Goal: Task Accomplishment & Management: Manage account settings

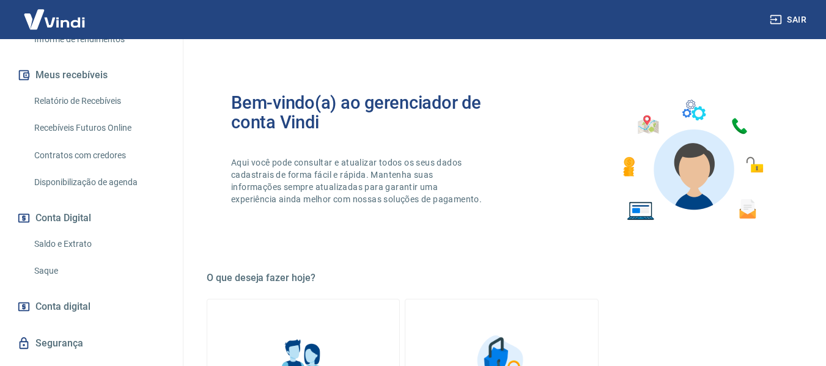
scroll to position [285, 0]
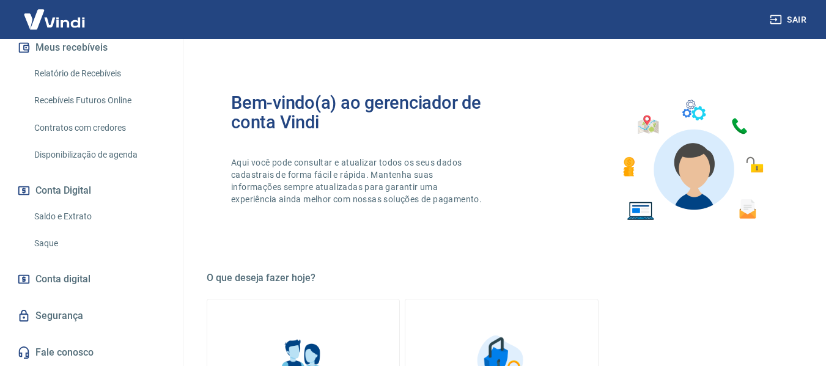
click at [60, 216] on link "Saldo e Extrato" at bounding box center [98, 216] width 139 height 25
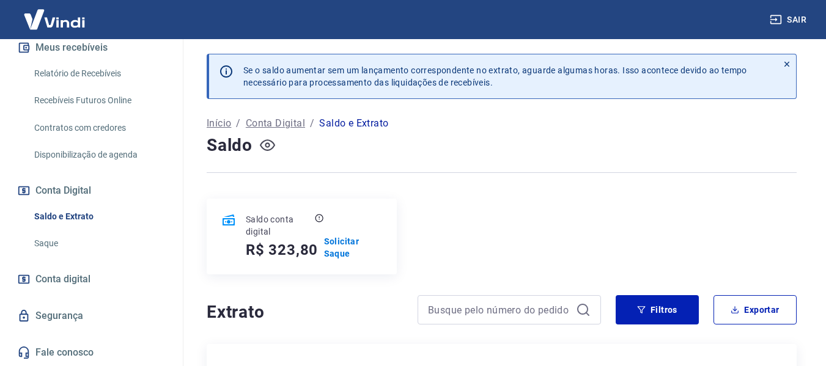
click at [266, 139] on icon "button" at bounding box center [267, 145] width 15 height 15
click at [266, 140] on icon "button" at bounding box center [267, 145] width 15 height 12
drag, startPoint x: 269, startPoint y: 251, endPoint x: 313, endPoint y: 251, distance: 43.4
click at [313, 251] on h5 "R$ 323,80" at bounding box center [282, 250] width 72 height 20
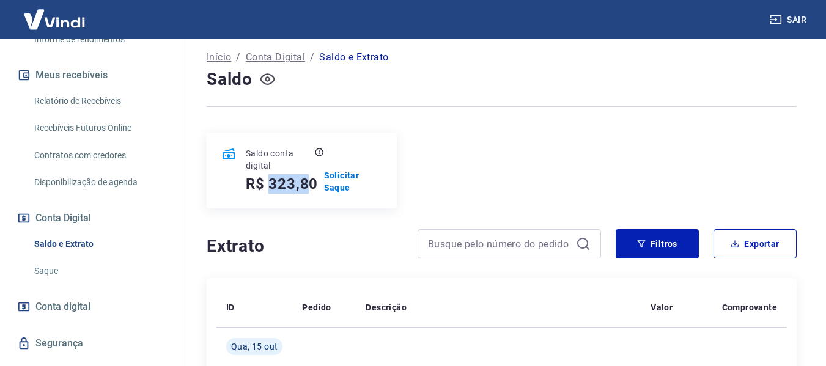
scroll to position [61, 0]
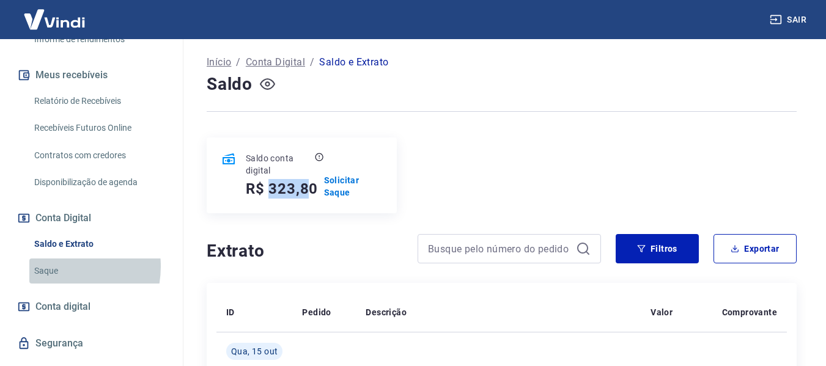
click at [54, 281] on link "Saque" at bounding box center [98, 271] width 139 height 25
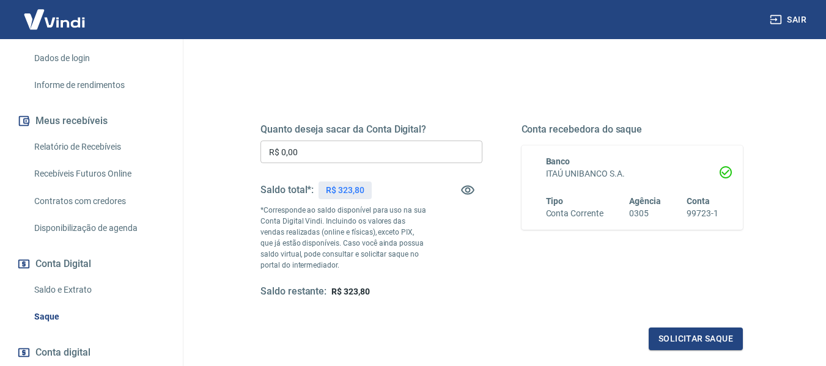
scroll to position [61, 0]
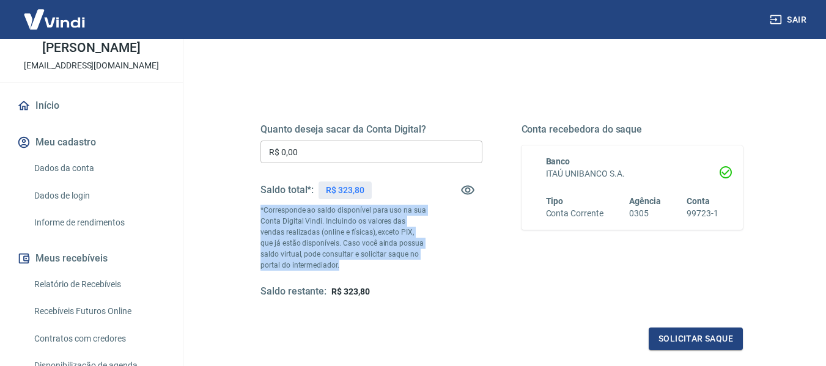
drag, startPoint x: 257, startPoint y: 212, endPoint x: 377, endPoint y: 264, distance: 130.9
click at [377, 264] on div "Quanto deseja sacar da Conta Digital? R$ 0,00 ​ Saldo total*: R$ 323,80 *Corres…" at bounding box center [502, 217] width 512 height 295
click at [380, 254] on p "*Corresponde ao saldo disponível para uso na sua Conta Digital Vindi. Incluindo…" at bounding box center [344, 238] width 166 height 66
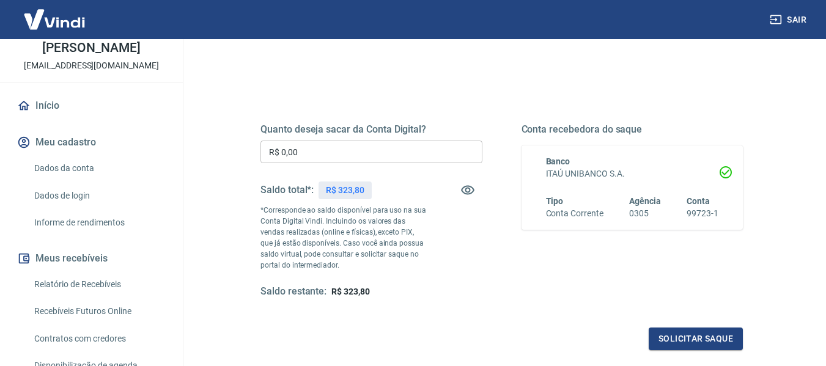
scroll to position [0, 0]
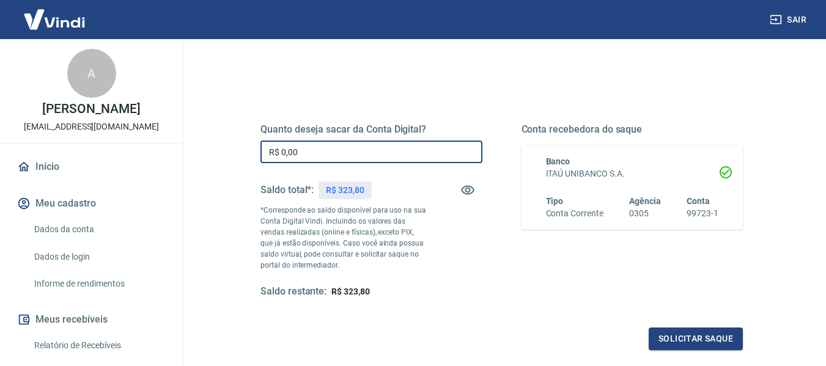
click at [311, 152] on input "R$ 0,00" at bounding box center [372, 152] width 222 height 23
type input "R$ 323,80"
click at [509, 245] on div "Quanto deseja sacar da Conta Digital? R$ 323,80 ​ Saldo total*: R$ 323,80 *Corr…" at bounding box center [502, 211] width 483 height 175
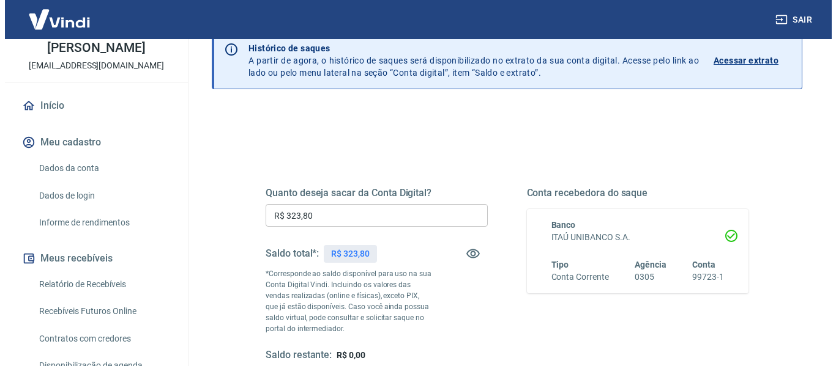
scroll to position [183, 0]
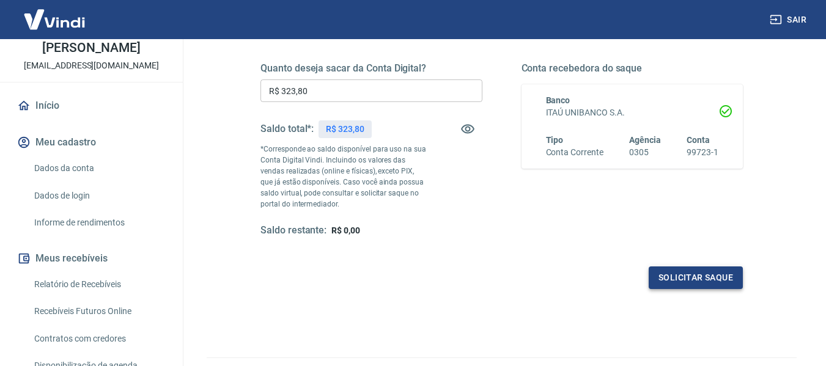
click at [665, 272] on button "Solicitar saque" at bounding box center [696, 278] width 94 height 23
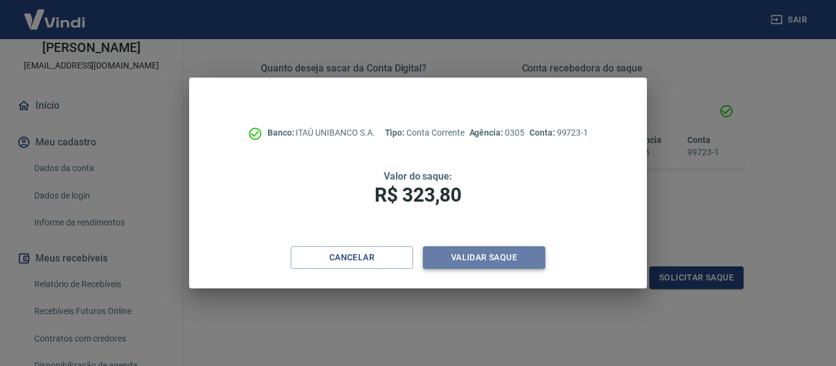
click at [496, 261] on button "Validar saque" at bounding box center [484, 257] width 122 height 23
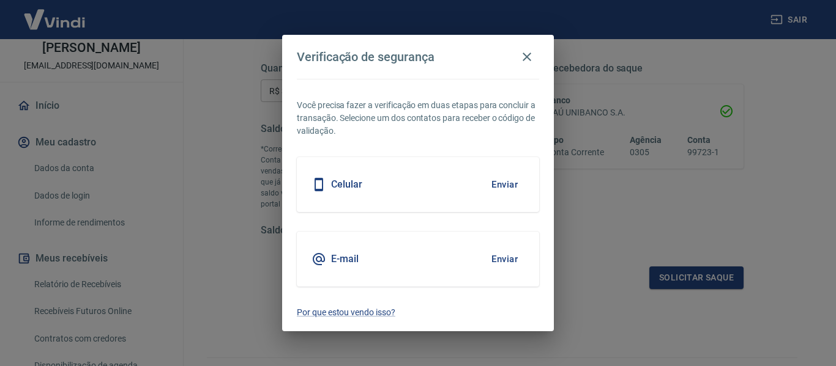
click at [507, 254] on button "Enviar" at bounding box center [504, 259] width 40 height 26
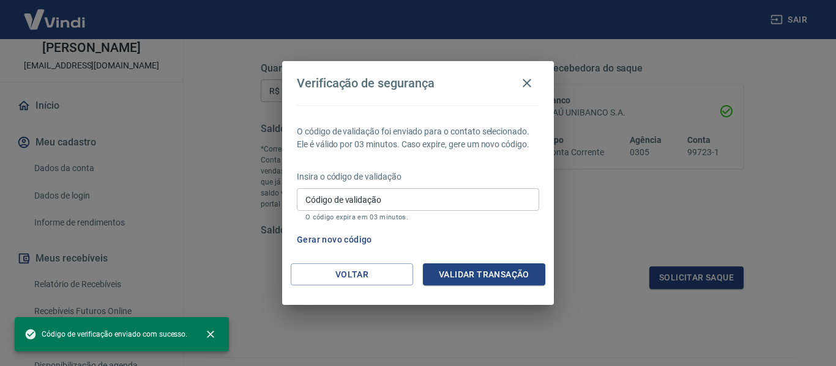
click at [365, 202] on input "Código de validação" at bounding box center [418, 199] width 242 height 23
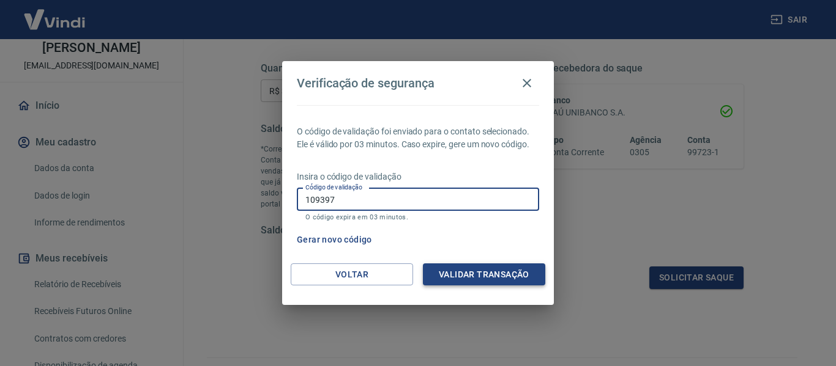
type input "109397"
click at [498, 272] on button "Validar transação" at bounding box center [484, 275] width 122 height 23
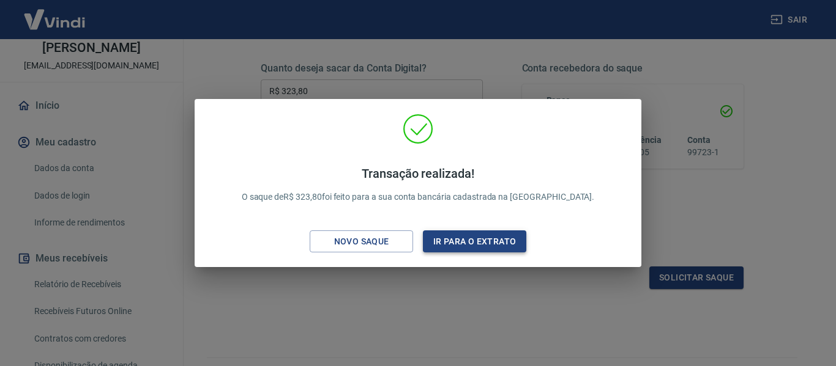
click at [486, 242] on button "Ir para o extrato" at bounding box center [474, 242] width 103 height 23
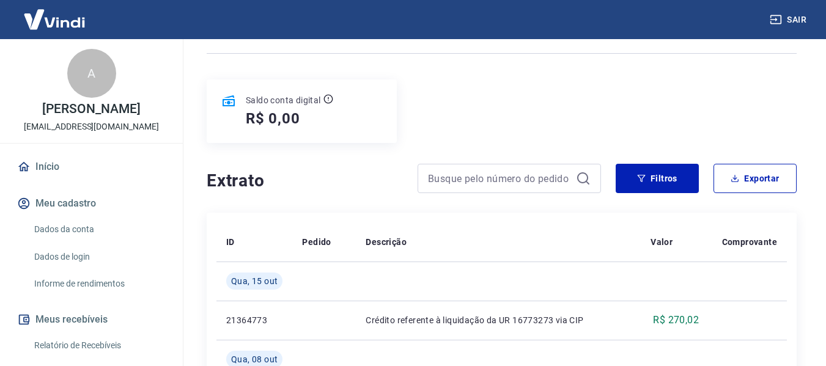
scroll to position [61, 0]
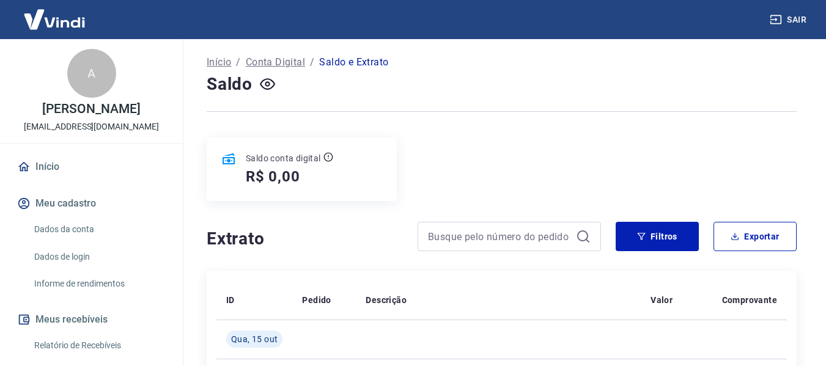
click at [58, 176] on link "Início" at bounding box center [92, 167] width 154 height 27
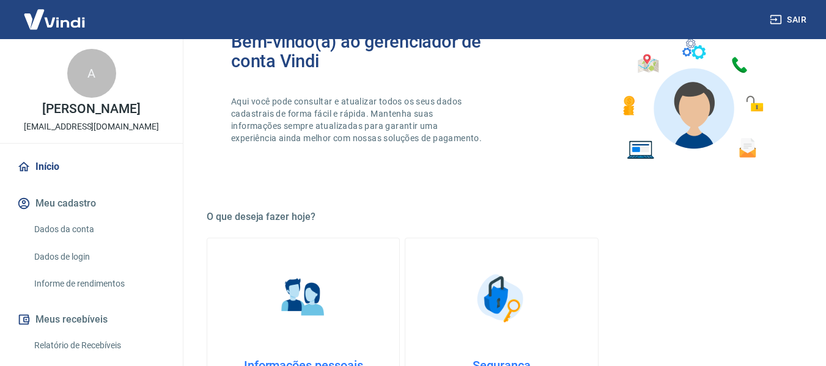
click at [78, 235] on link "Dados da conta" at bounding box center [98, 229] width 139 height 25
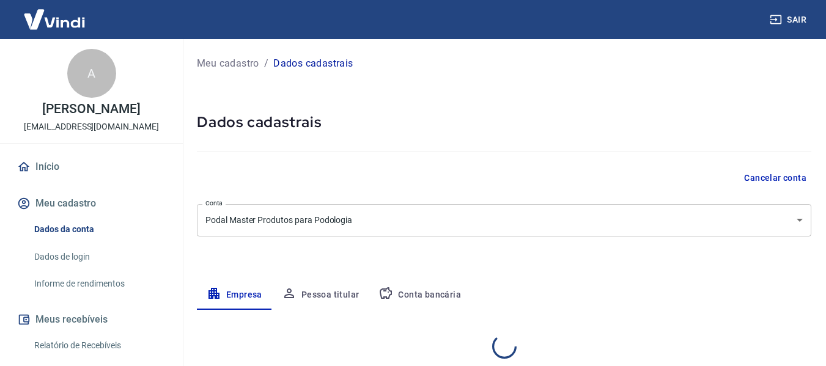
select select "RJ"
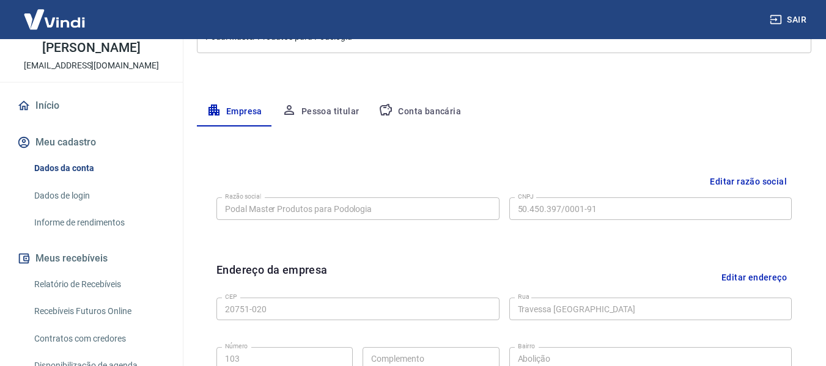
scroll to position [122, 0]
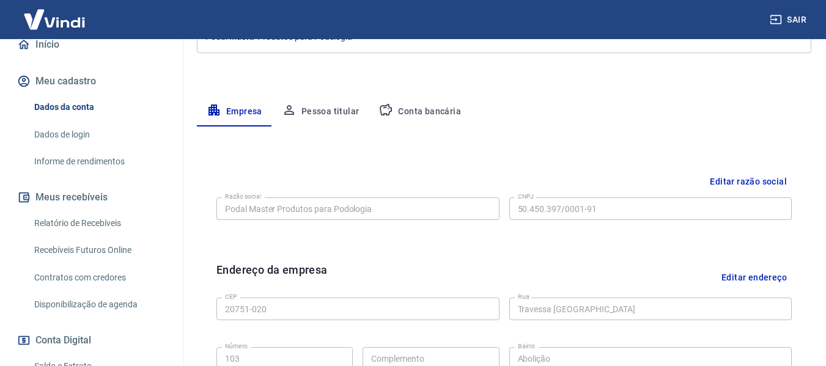
click at [108, 232] on link "Relatório de Recebíveis" at bounding box center [98, 223] width 139 height 25
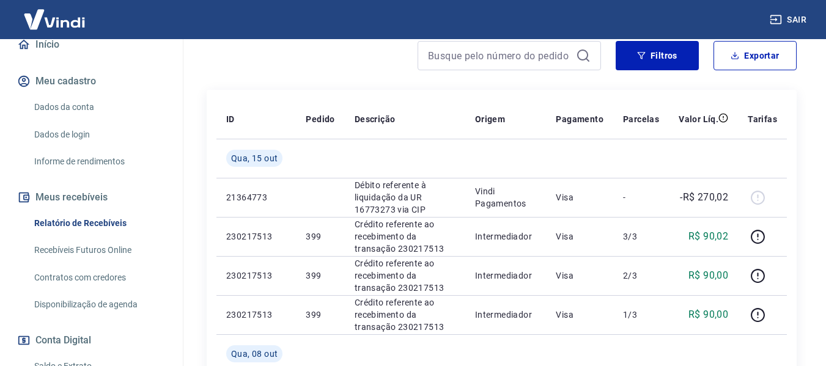
scroll to position [183, 0]
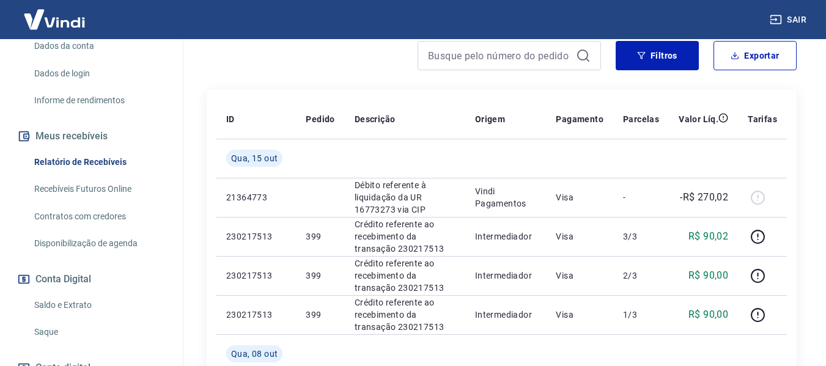
click at [128, 197] on link "Recebíveis Futuros Online" at bounding box center [98, 189] width 139 height 25
